Goal: Information Seeking & Learning: Learn about a topic

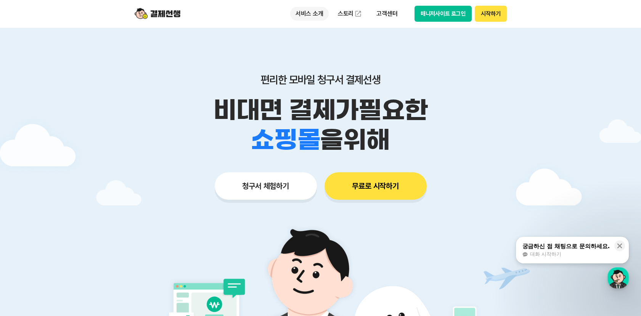
click at [318, 13] on p "서비스 소개" at bounding box center [309, 14] width 39 height 14
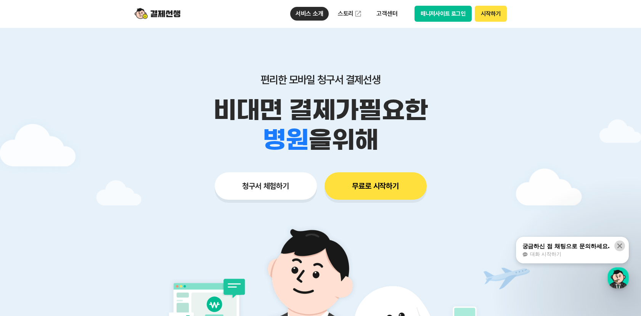
click at [620, 249] on icon at bounding box center [620, 246] width 8 height 8
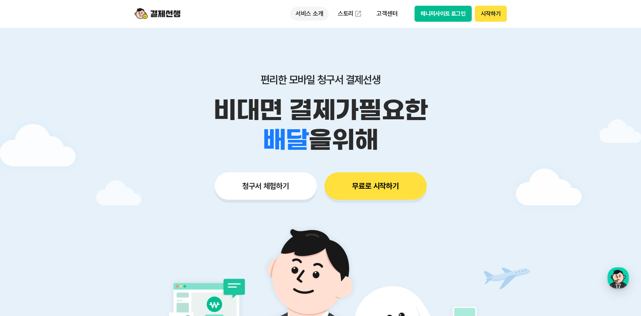
click at [319, 10] on p "서비스 소개" at bounding box center [309, 14] width 39 height 14
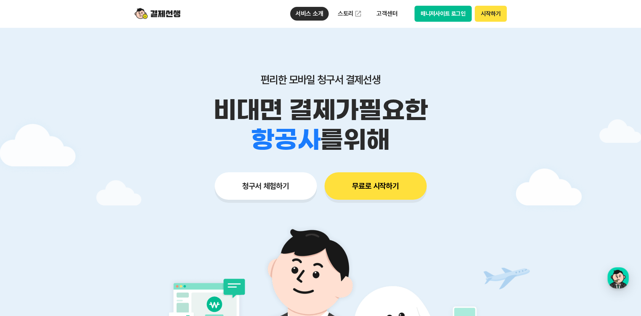
click at [278, 190] on button "청구서 체험하기" at bounding box center [266, 185] width 102 height 27
drag, startPoint x: 314, startPoint y: 18, endPoint x: 313, endPoint y: 13, distance: 5.1
click at [313, 13] on p "서비스 소개" at bounding box center [309, 14] width 39 height 14
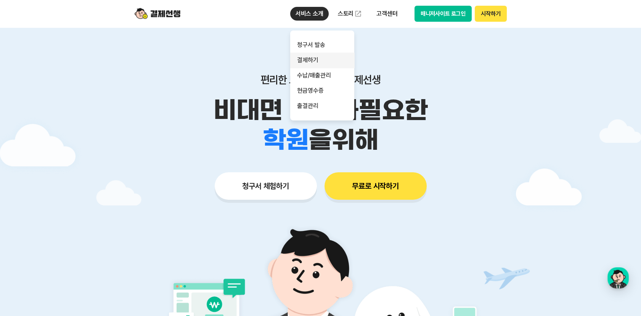
click at [322, 62] on link "결제하기" at bounding box center [322, 60] width 64 height 15
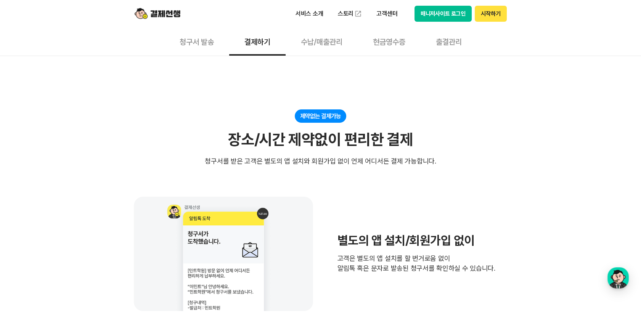
scroll to position [42, 0]
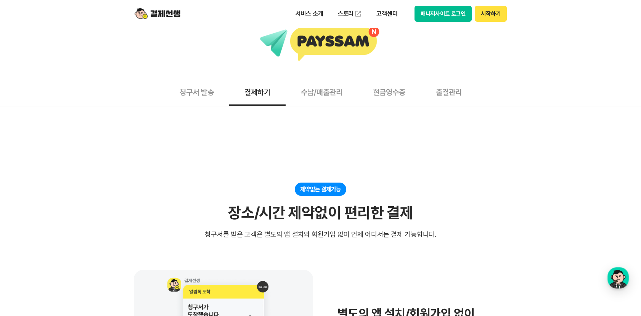
click at [311, 97] on button "수납/매출관리" at bounding box center [322, 92] width 72 height 28
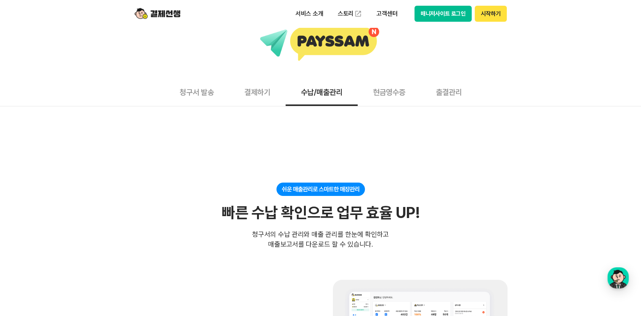
click at [410, 87] on button "현금영수증" at bounding box center [389, 92] width 63 height 28
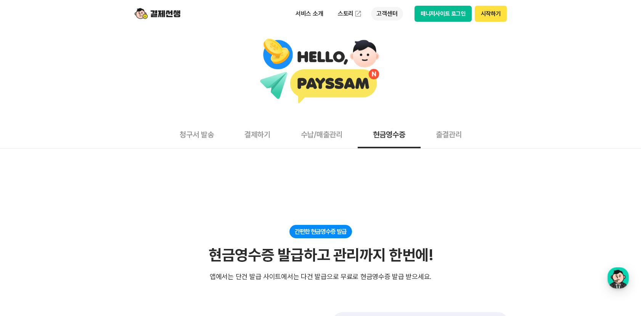
click at [384, 15] on p "고객센터" at bounding box center [387, 14] width 32 height 14
click at [400, 43] on link "자주 묻는 질문" at bounding box center [403, 44] width 64 height 15
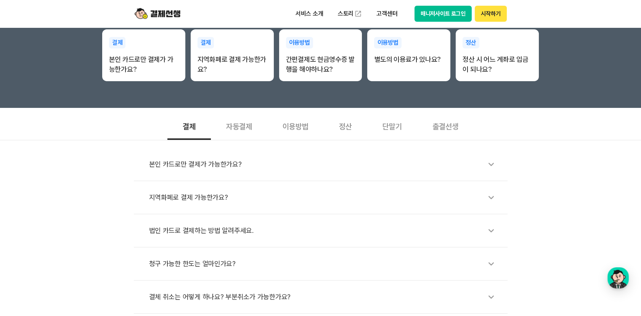
scroll to position [127, 0]
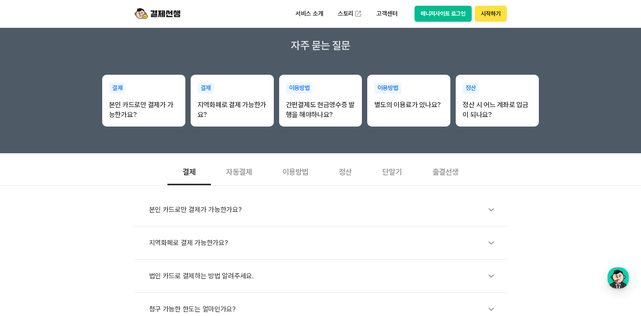
click at [288, 182] on div "이용방법" at bounding box center [295, 171] width 56 height 28
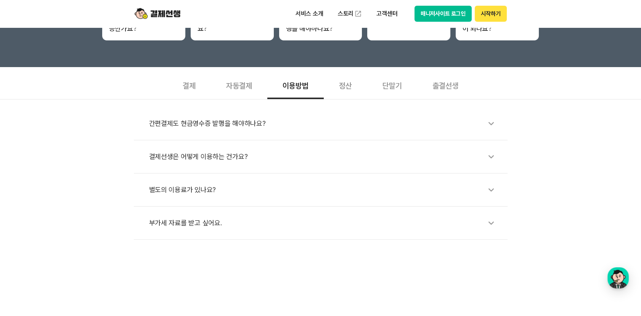
scroll to position [296, 0]
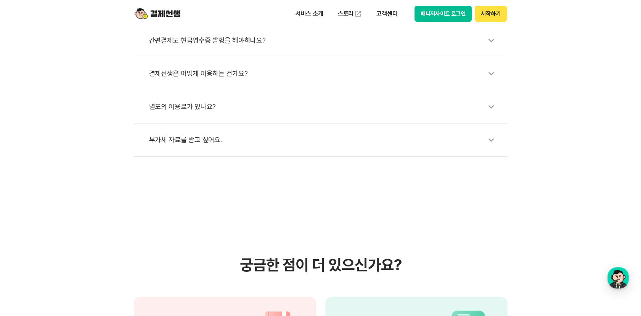
click at [270, 111] on div "별도의 이용료가 있나요?" at bounding box center [324, 107] width 351 height 18
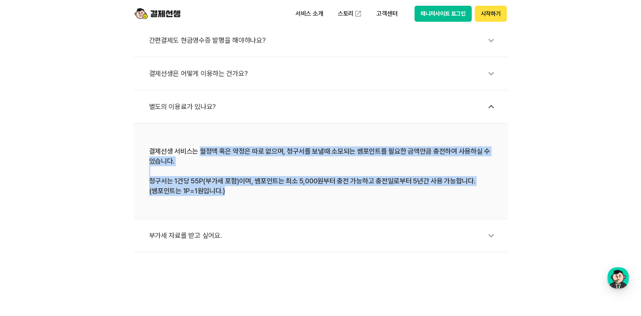
drag, startPoint x: 199, startPoint y: 151, endPoint x: 265, endPoint y: 201, distance: 82.6
click at [265, 201] on li "결제선생 서비스는 월정액 혹은 약정은 따로 없으며, 청구서를 보낼때 소모되는 쌤포인트를 필요한 금액만큼 충전하여 사용하실 수 있습니다. 청구서…" at bounding box center [321, 172] width 374 height 96
drag, startPoint x: 265, startPoint y: 201, endPoint x: 250, endPoint y: 191, distance: 18.1
click at [250, 191] on div "결제선생 서비스는 월정액 혹은 약정은 따로 없으며, 청구서를 보낼때 소모되는 쌤포인트를 필요한 금액만큼 충전하여 사용하실 수 있습니다. 청구서…" at bounding box center [320, 171] width 343 height 50
drag, startPoint x: 285, startPoint y: 182, endPoint x: 260, endPoint y: 182, distance: 25.2
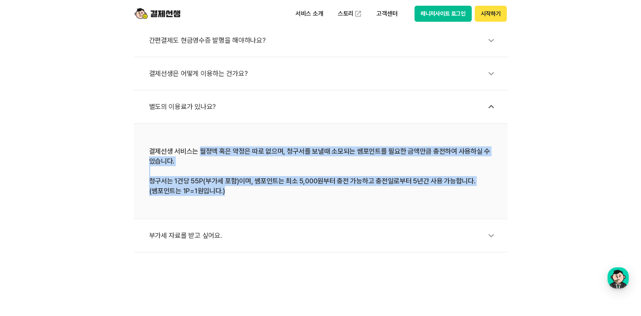
click at [260, 182] on div "결제선생 서비스는 월정액 혹은 약정은 따로 없으며, 청구서를 보낼때 소모되는 쌤포인트를 필요한 금액만큼 충전하여 사용하실 수 있습니다. 청구서…" at bounding box center [320, 171] width 343 height 50
click at [489, 16] on button "시작하기" at bounding box center [491, 14] width 32 height 16
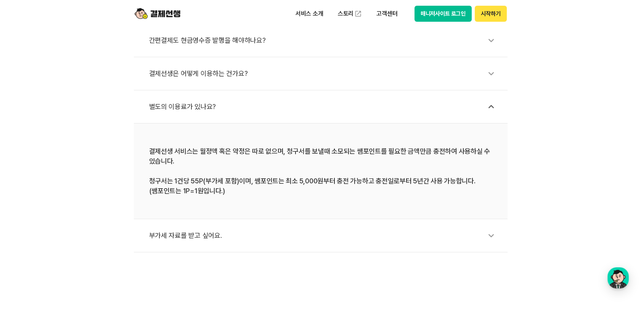
drag, startPoint x: 79, startPoint y: 87, endPoint x: 82, endPoint y: 89, distance: 3.9
click at [82, 89] on div "간편결제도 현금영수증 발행을 해야하나요? 결제선생은 어떻게 이용하는 건가요? 별도의 이용료가 있나요? 결제선생 서비스는 월정액 혹은 약정은 따…" at bounding box center [320, 134] width 641 height 236
drag, startPoint x: 96, startPoint y: 80, endPoint x: 90, endPoint y: 83, distance: 7.0
click at [90, 83] on div "간편결제도 현금영수증 발행을 해야하나요? 결제선생은 어떻게 이용하는 건가요? 별도의 이용료가 있나요? 결제선생 서비스는 월정액 혹은 약정은 따…" at bounding box center [320, 134] width 641 height 236
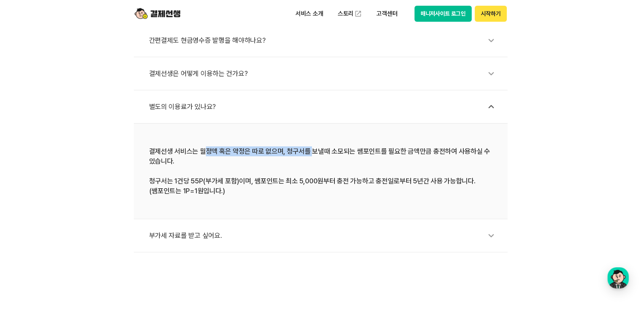
drag, startPoint x: 203, startPoint y: 148, endPoint x: 310, endPoint y: 148, distance: 107.2
click at [310, 148] on div "결제선생 서비스는 월정액 혹은 약정은 따로 없으며, 청구서를 보낼때 소모되는 쌤포인트를 필요한 금액만큼 충전하여 사용하실 수 있습니다. 청구서…" at bounding box center [320, 171] width 343 height 50
drag, startPoint x: 310, startPoint y: 148, endPoint x: 377, endPoint y: 156, distance: 67.2
click at [377, 156] on div "결제선생 서비스는 월정액 혹은 약정은 따로 없으며, 청구서를 보낼때 소모되는 쌤포인트를 필요한 금액만큼 충전하여 사용하실 수 있습니다. 청구서…" at bounding box center [320, 171] width 343 height 50
